Goal: Task Accomplishment & Management: Manage account settings

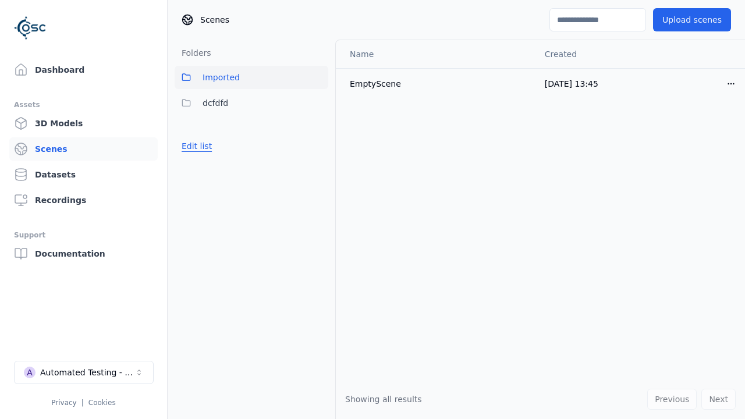
click at [194, 146] on button "Edit list" at bounding box center [197, 146] width 44 height 21
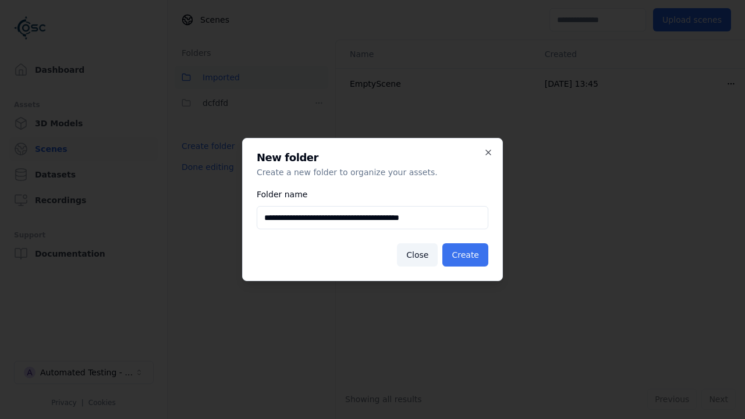
type input "**********"
click at [468, 255] on button "Create" at bounding box center [465, 254] width 46 height 23
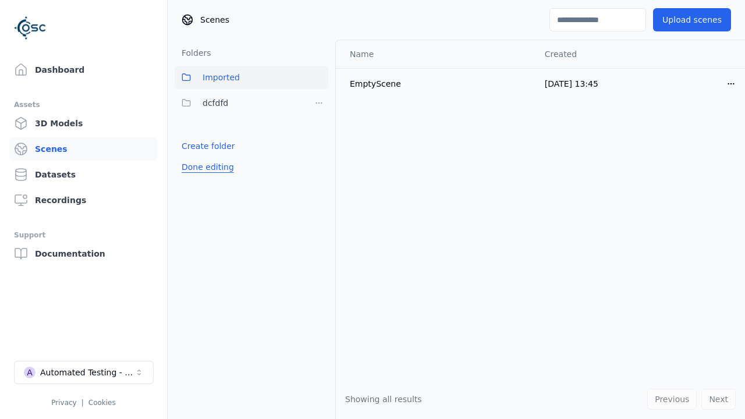
click at [204, 178] on button "Done editing" at bounding box center [208, 167] width 66 height 21
click at [194, 172] on button "Done editing" at bounding box center [208, 167] width 66 height 21
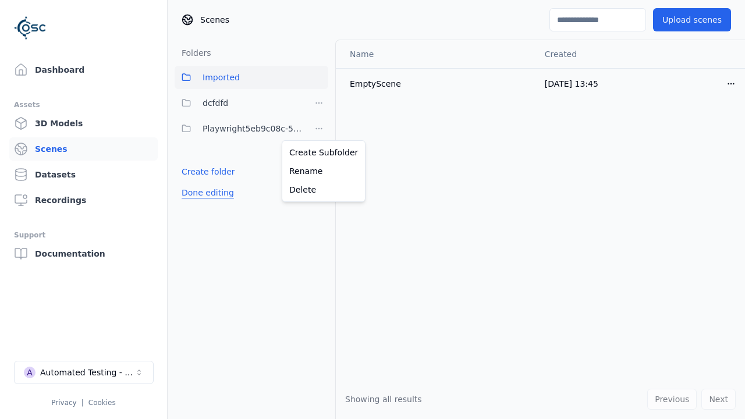
click at [319, 129] on html "Support Dashboard Assets 3D Models Scenes Datasets Recordings Support Documenta…" at bounding box center [372, 209] width 745 height 419
click at [319, 171] on div "Rename" at bounding box center [324, 171] width 78 height 19
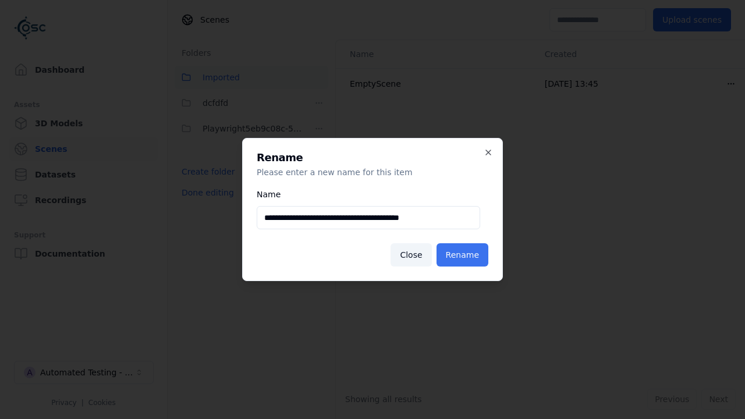
type input "**********"
click at [465, 255] on button "Rename" at bounding box center [463, 254] width 52 height 23
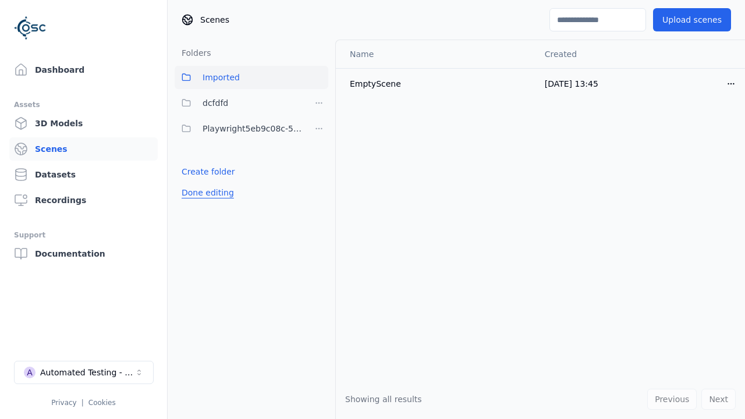
click at [204, 193] on button "Done editing" at bounding box center [208, 192] width 66 height 21
click at [194, 182] on button "Done editing" at bounding box center [208, 192] width 66 height 21
click at [319, 129] on html "Support Dashboard Assets 3D Models Scenes Datasets Recordings Support Documenta…" at bounding box center [372, 209] width 745 height 419
click at [319, 190] on div "Delete" at bounding box center [324, 189] width 78 height 19
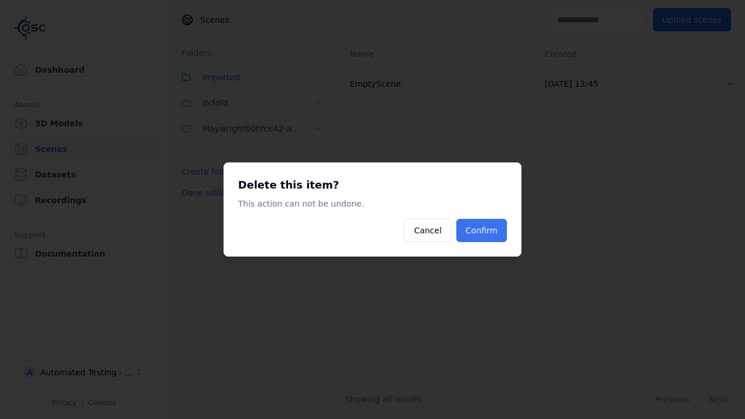
click at [483, 231] on button "Confirm" at bounding box center [481, 230] width 51 height 23
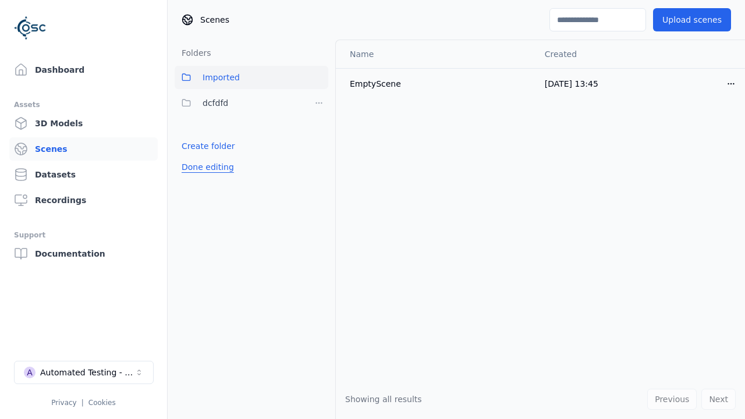
click at [204, 167] on button "Done editing" at bounding box center [208, 167] width 66 height 21
